Goal: Information Seeking & Learning: Learn about a topic

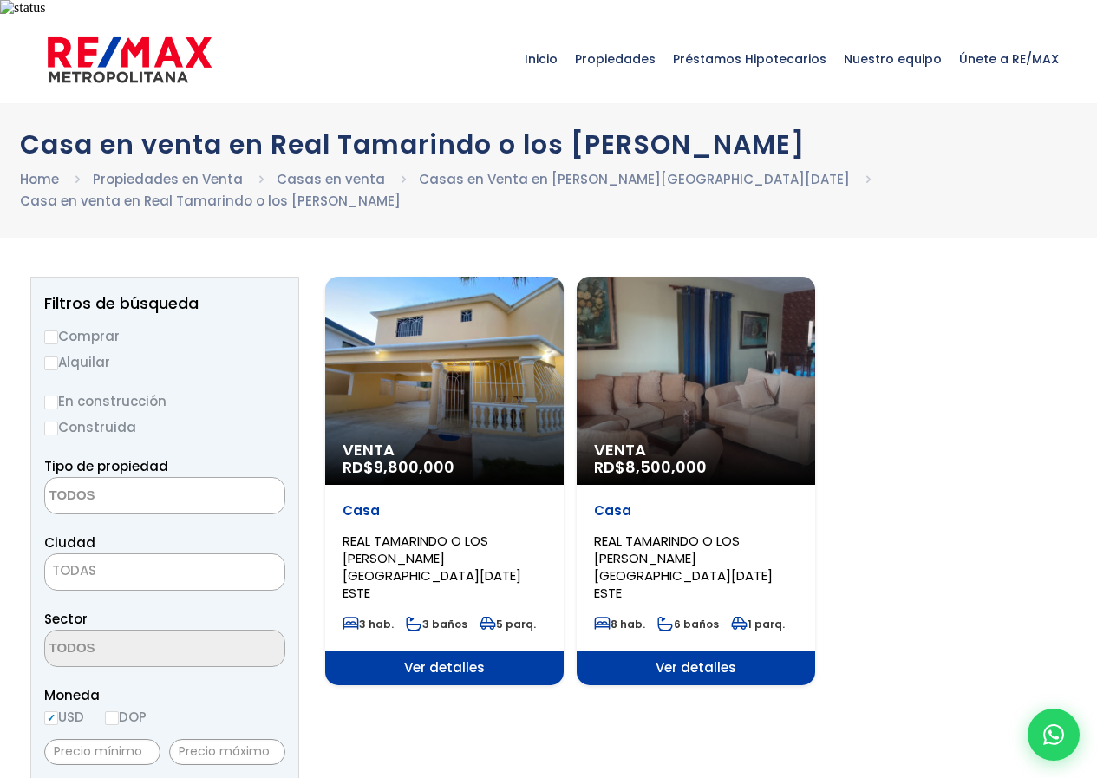
select select
click at [467, 362] on div "Venta RD$ 9,800,000" at bounding box center [444, 381] width 238 height 208
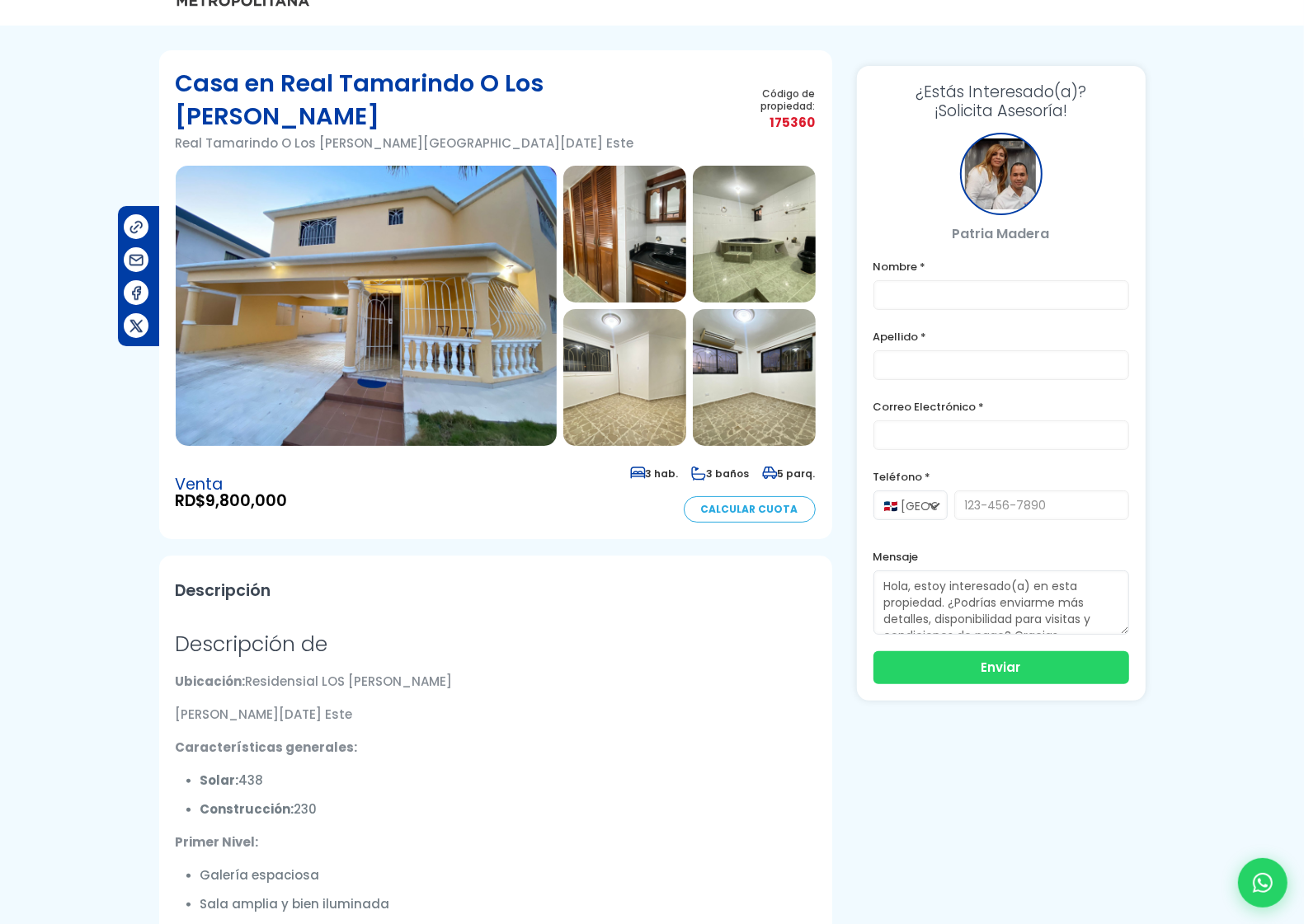
scroll to position [67, 0]
